Goal: Find specific page/section: Find specific page/section

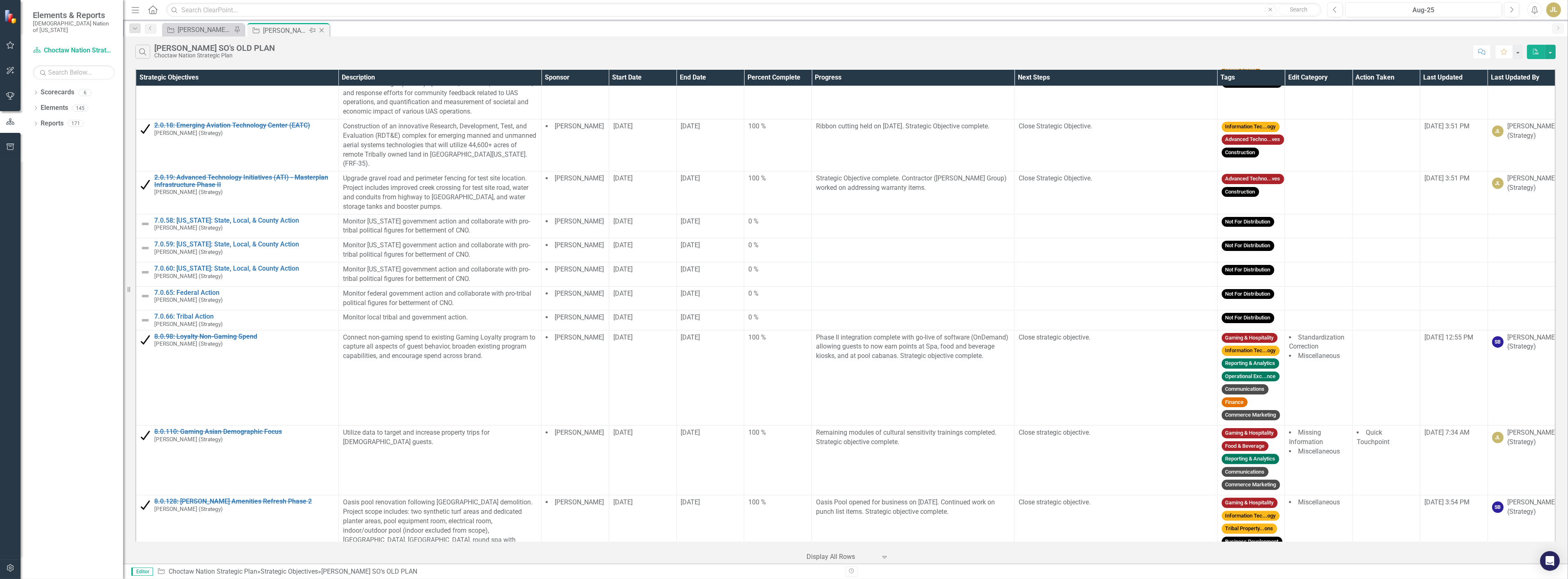
scroll to position [501, 0]
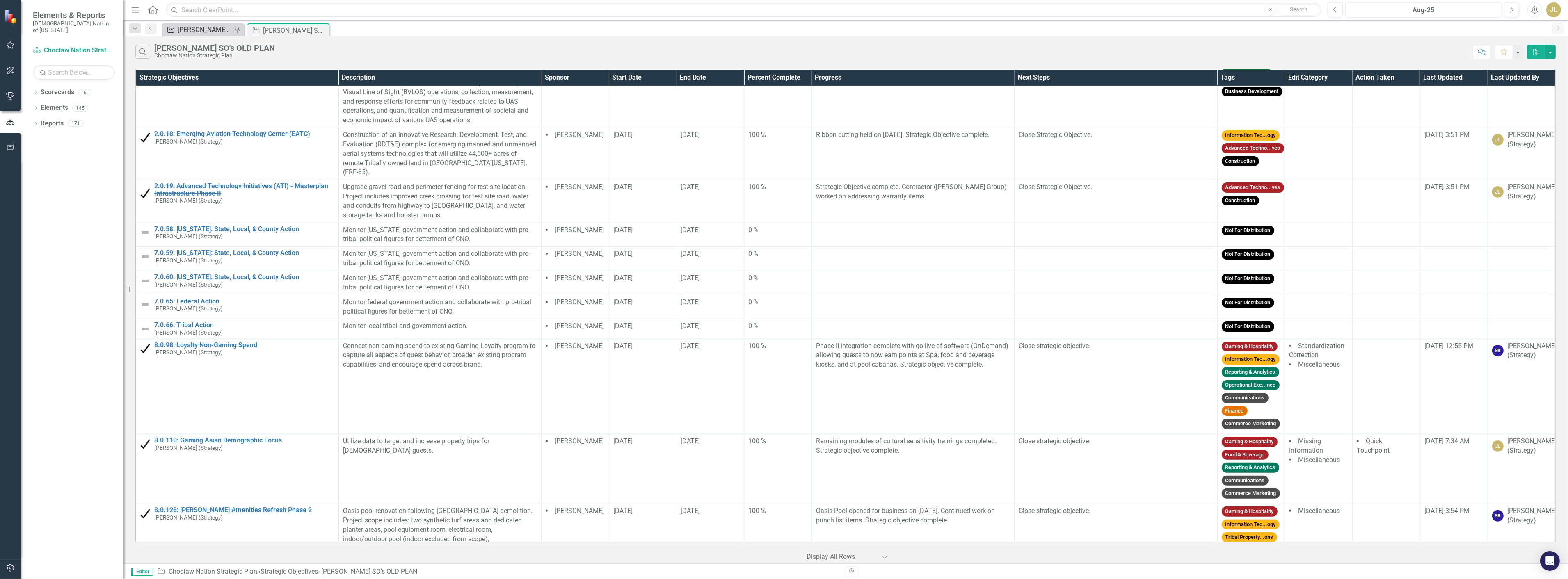
click at [189, 25] on div "[PERSON_NAME] SOs" at bounding box center [205, 29] width 54 height 10
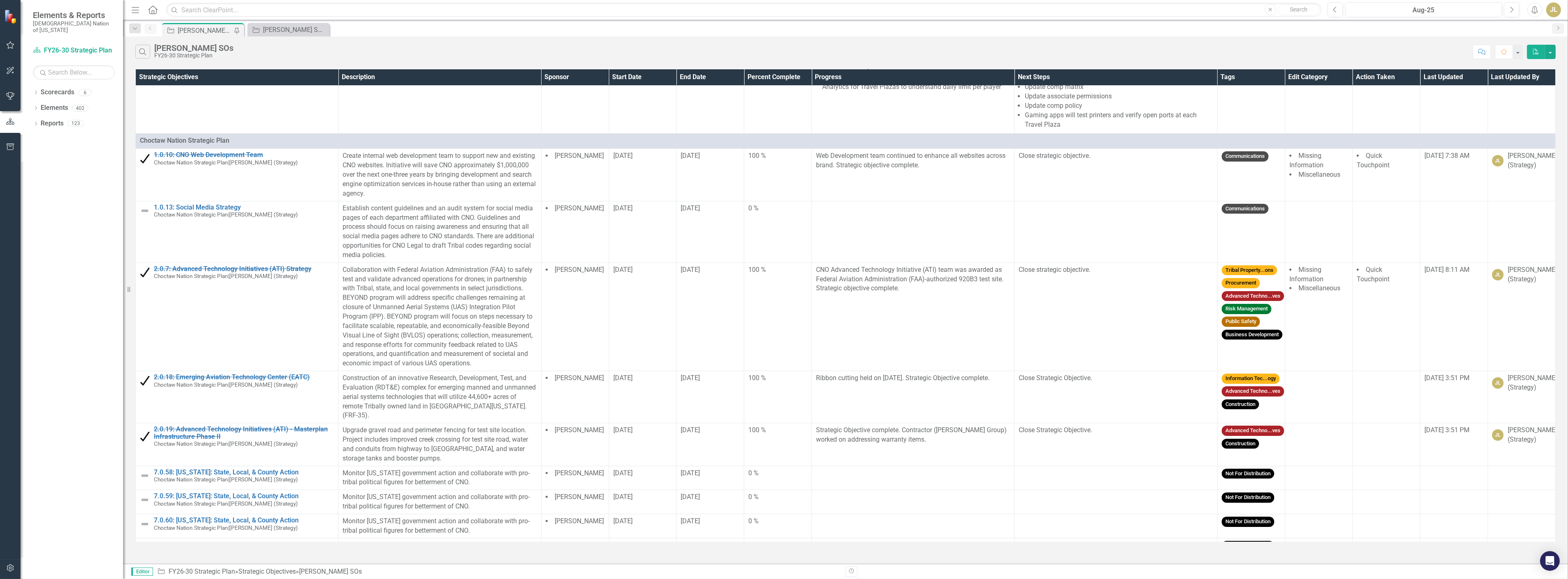
scroll to position [273, 0]
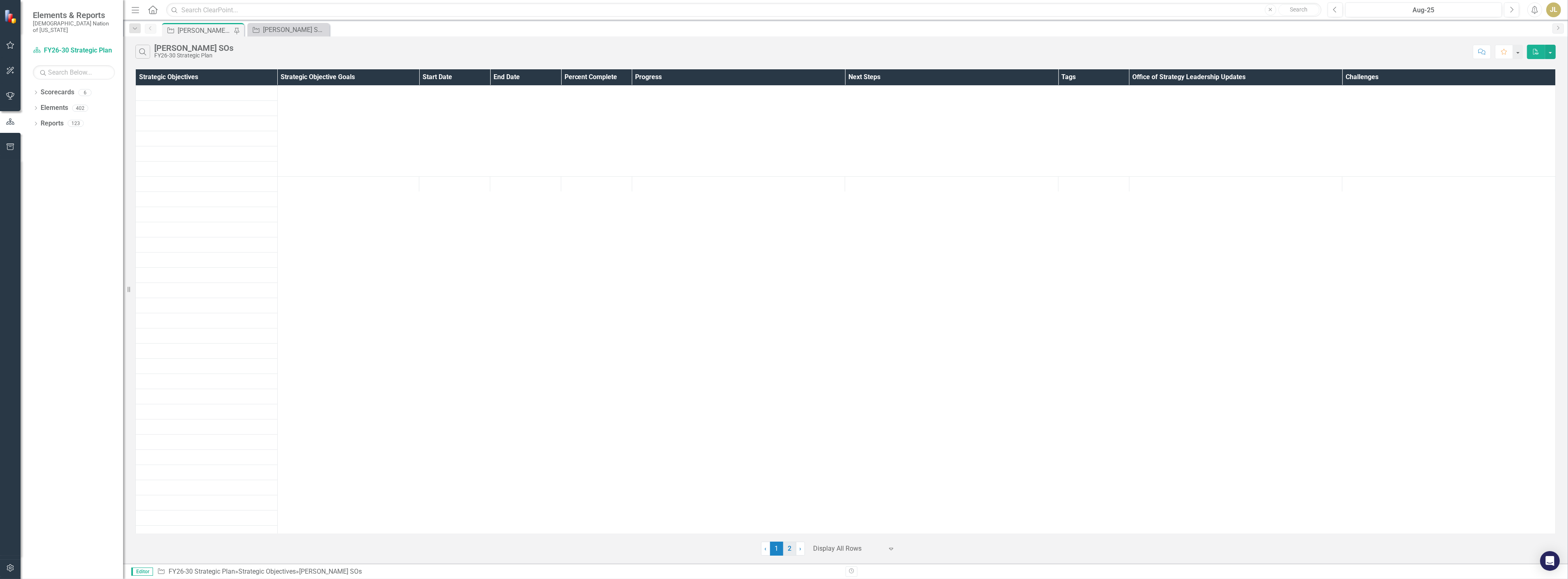
click at [793, 546] on link "2" at bounding box center [790, 548] width 13 height 14
click at [827, 556] on link "1" at bounding box center [824, 556] width 13 height 14
click at [39, 86] on div "Dropdown Scorecards 6" at bounding box center [78, 94] width 90 height 16
